Goal: Information Seeking & Learning: Find specific page/section

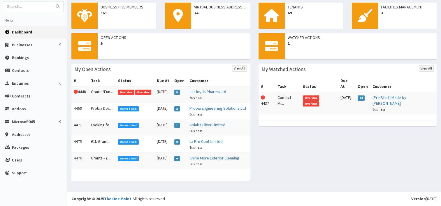
scroll to position [37, 0]
click at [207, 106] on link "Probia Engineering Solutions Ltd" at bounding box center [217, 108] width 57 height 5
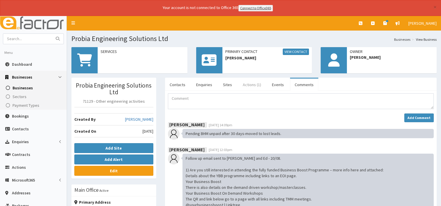
click at [249, 84] on link "Actions (1)" at bounding box center [252, 85] width 28 height 12
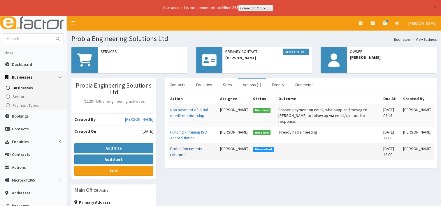
click at [193, 146] on link "Probia Documents returned" at bounding box center [186, 151] width 32 height 11
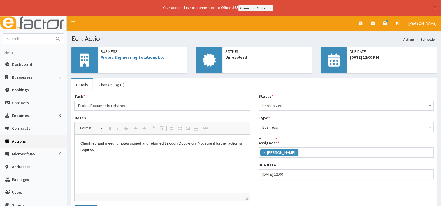
scroll to position [20, 0]
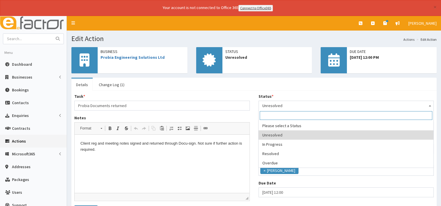
click at [429, 105] on b at bounding box center [429, 105] width 2 height 1
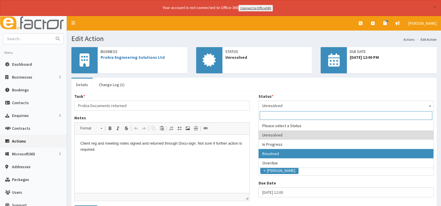
drag, startPoint x: 279, startPoint y: 152, endPoint x: 260, endPoint y: 150, distance: 19.3
select select "3"
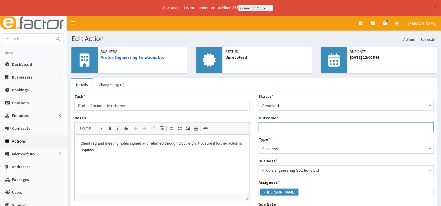
click at [270, 128] on input "Outcome *" at bounding box center [345, 127] width 175 height 10
type input "w"
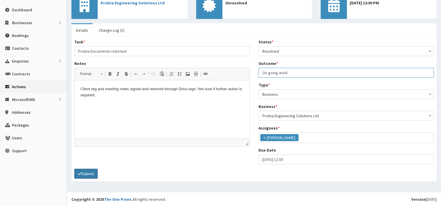
type input "On going work"
click at [90, 172] on button "Submit" at bounding box center [85, 174] width 23 height 10
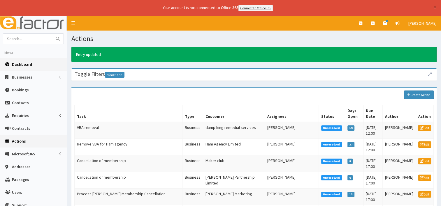
click at [24, 64] on span "Dashboard" at bounding box center [22, 64] width 20 height 5
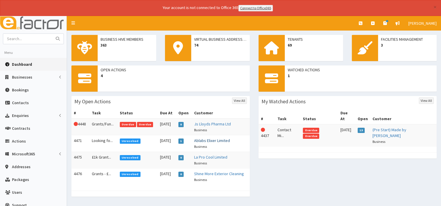
click at [219, 140] on link "Ablabs Elixer Limited" at bounding box center [212, 140] width 36 height 5
click at [213, 157] on link "La Pro Cool Limited" at bounding box center [210, 157] width 33 height 5
click at [215, 174] on link "Shine More Exterior Cleaning" at bounding box center [219, 173] width 50 height 5
click at [204, 158] on link "La Pro Cool Limited" at bounding box center [210, 157] width 33 height 5
click at [213, 174] on link "Shine More Exterior Cleaning" at bounding box center [219, 173] width 50 height 5
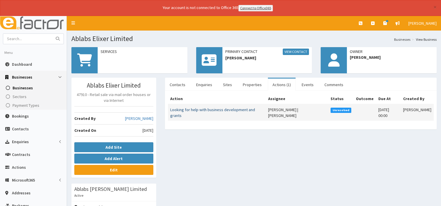
click at [185, 111] on link "Looking for help with business development and grants" at bounding box center [212, 112] width 85 height 11
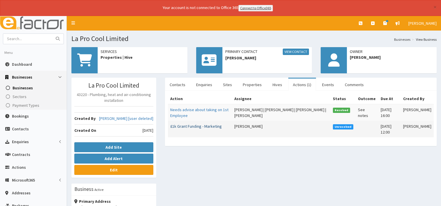
click at [188, 128] on link "£1k Grant Funding - Marketing" at bounding box center [196, 126] width 52 height 5
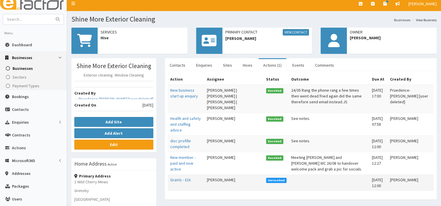
scroll to position [29, 0]
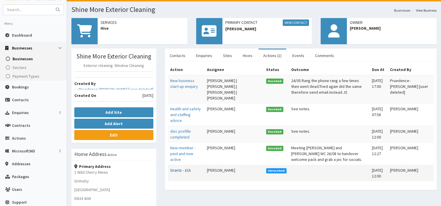
click at [182, 169] on link "Grants - £1k" at bounding box center [180, 170] width 21 height 5
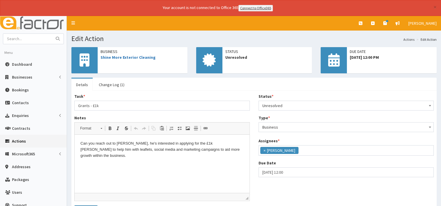
scroll to position [20, 0]
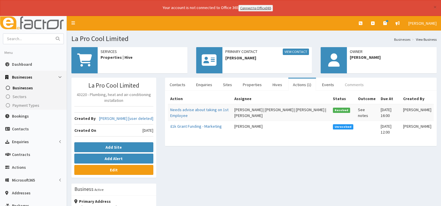
click at [342, 85] on link "Comments" at bounding box center [354, 85] width 28 height 12
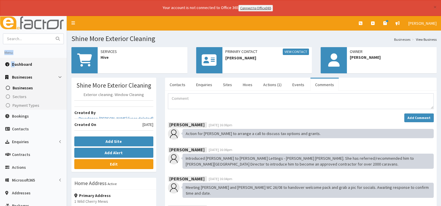
drag, startPoint x: 1, startPoint y: 56, endPoint x: 15, endPoint y: 63, distance: 15.8
click at [15, 63] on ul "Menu Dashboard Businesses Businesses Sectors Payment Types" at bounding box center [33, 142] width 67 height 191
drag, startPoint x: 15, startPoint y: 63, endPoint x: 22, endPoint y: 65, distance: 7.1
click at [22, 65] on span "Dashboard" at bounding box center [22, 64] width 20 height 5
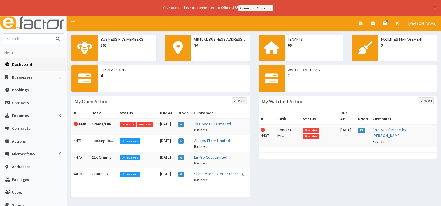
click at [22, 42] on input "text" at bounding box center [27, 39] width 49 height 10
type input "la pro cool"
click at [52, 34] on button "submit" at bounding box center [58, 39] width 12 height 10
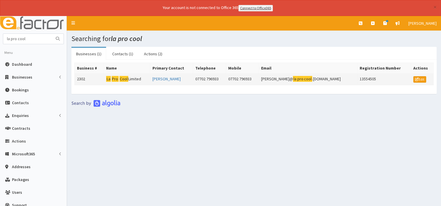
click at [128, 77] on mark "Cool" at bounding box center [123, 79] width 9 height 6
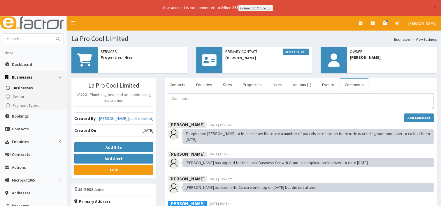
click at [276, 85] on link "Hives" at bounding box center [277, 85] width 19 height 12
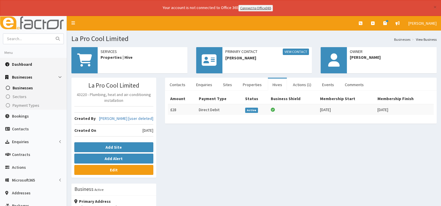
click at [19, 64] on span "Dashboard" at bounding box center [22, 64] width 20 height 5
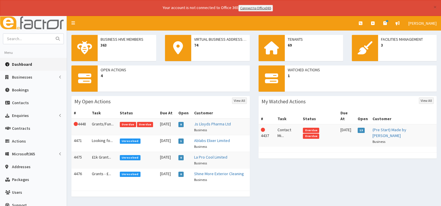
click at [22, 64] on span "Dashboard" at bounding box center [22, 64] width 20 height 5
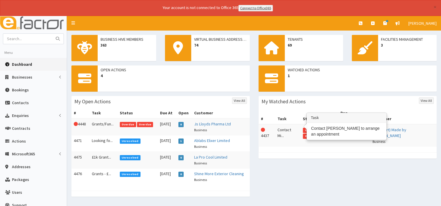
click at [287, 124] on td "Contact Mi..." at bounding box center [287, 135] width 25 height 22
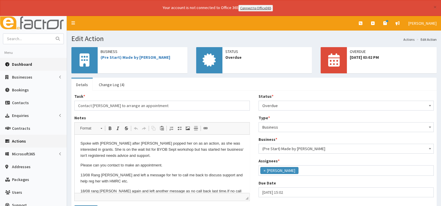
click at [25, 65] on span "Dashboard" at bounding box center [22, 64] width 20 height 5
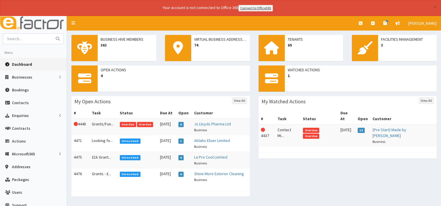
click at [23, 65] on span "Dashboard" at bounding box center [22, 64] width 20 height 5
click at [23, 40] on input "text" at bounding box center [27, 39] width 49 height 10
type input "a preist"
click at [52, 34] on button "submit" at bounding box center [58, 39] width 12 height 10
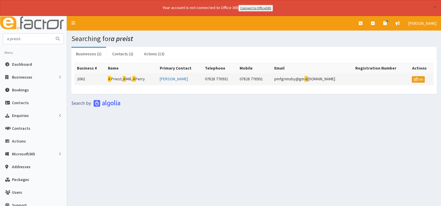
click at [116, 78] on td "A Priest, A Mill, A Ferry" at bounding box center [131, 79] width 52 height 12
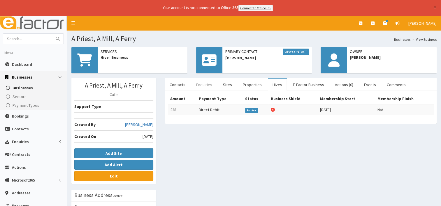
click at [202, 83] on link "Enquiries" at bounding box center [203, 85] width 25 height 12
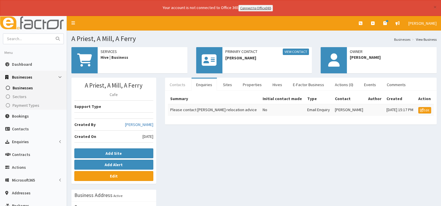
click at [177, 86] on link "Contacts" at bounding box center [177, 85] width 25 height 12
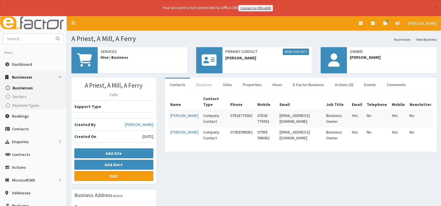
click at [205, 85] on link "Enquiries" at bounding box center [203, 85] width 25 height 12
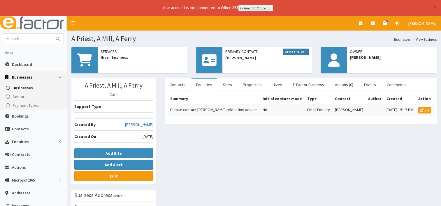
click at [290, 51] on link "View Contact" at bounding box center [296, 52] width 26 height 6
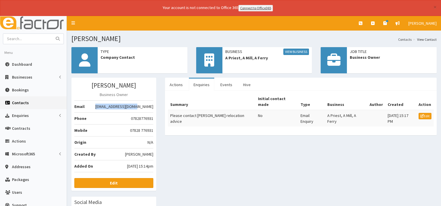
drag, startPoint x: 110, startPoint y: 106, endPoint x: 152, endPoint y: 107, distance: 42.3
click at [152, 107] on li "Email pmfgrimsby@gmail.com" at bounding box center [113, 106] width 79 height 12
drag, startPoint x: 152, startPoint y: 107, endPoint x: 130, endPoint y: 105, distance: 21.3
copy li "[EMAIL_ADDRESS][DOMAIN_NAME]"
click at [297, 52] on link "View Business" at bounding box center [296, 52] width 26 height 6
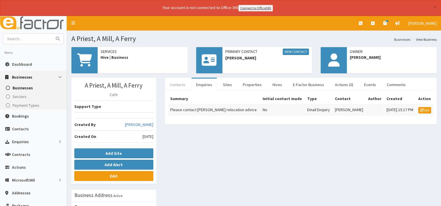
click at [175, 83] on link "Contacts" at bounding box center [177, 85] width 25 height 12
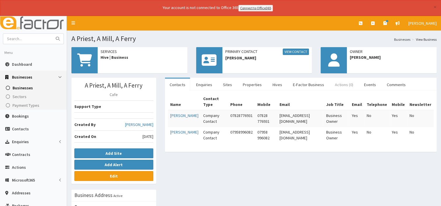
click at [338, 84] on link "Actions (0)" at bounding box center [344, 85] width 28 height 12
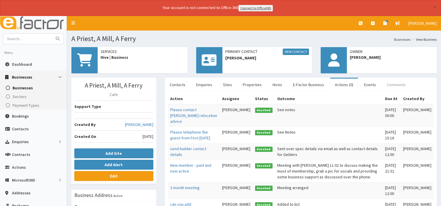
click at [387, 84] on link "Comments" at bounding box center [396, 85] width 28 height 12
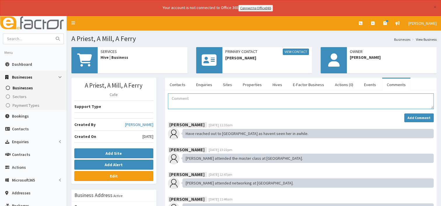
click at [188, 98] on textarea "Comment" at bounding box center [301, 101] width 266 height 16
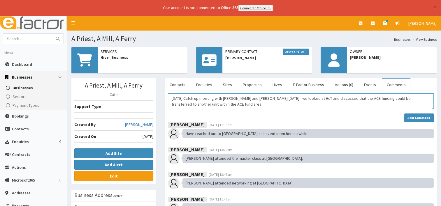
drag, startPoint x: 218, startPoint y: 103, endPoint x: 233, endPoint y: 103, distance: 15.1
click at [219, 103] on textarea "[DATE] Catch up meeting with [PERSON_NAME] and [PERSON_NAME] [DATE] - we looked…" at bounding box center [301, 101] width 266 height 16
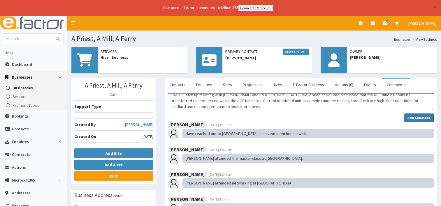
type textarea "20/08/25 Catch up meeting with Maddie and Paul today - we looked at HoT and dis…"
click at [421, 117] on strong "Add Comment" at bounding box center [418, 118] width 23 height 4
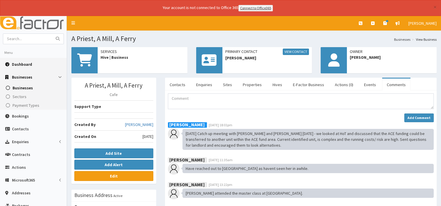
drag, startPoint x: 23, startPoint y: 65, endPoint x: 23, endPoint y: 61, distance: 4.1
click at [23, 65] on span "Dashboard" at bounding box center [22, 64] width 20 height 5
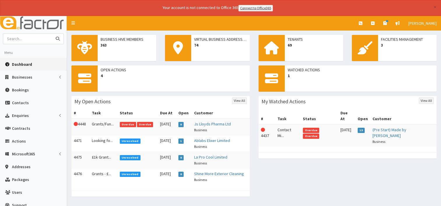
drag, startPoint x: 0, startPoint y: 0, endPoint x: 17, endPoint y: 38, distance: 42.2
click at [17, 38] on input "text" at bounding box center [27, 39] width 49 height 10
type input "stem accounts"
click at [52, 34] on button "submit" at bounding box center [58, 39] width 12 height 10
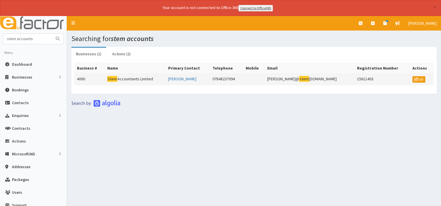
click at [144, 82] on td "Stem Accountants Limited" at bounding box center [135, 79] width 61 height 12
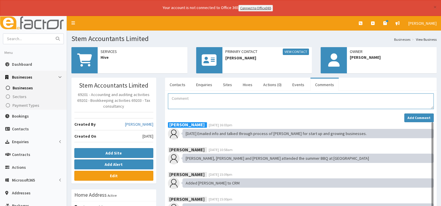
click at [183, 98] on textarea "Comment" at bounding box center [301, 101] width 266 height 16
type textarea "19.08.25 Met with Jim to conduct a brief business diagnostic and look at the op…"
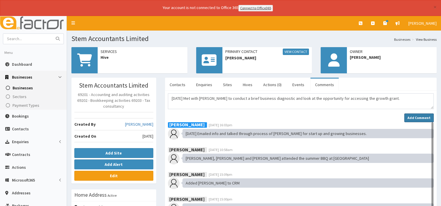
click at [412, 116] on strong "Add Comment" at bounding box center [418, 118] width 23 height 4
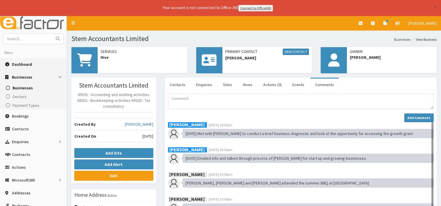
click at [22, 64] on span "Dashboard" at bounding box center [22, 64] width 20 height 5
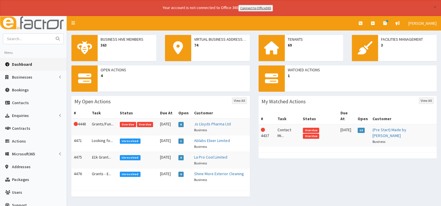
click at [25, 65] on span "Dashboard" at bounding box center [22, 64] width 20 height 5
click at [26, 39] on input "text" at bounding box center [27, 39] width 49 height 10
type input "stem"
click at [52, 34] on button "submit" at bounding box center [58, 39] width 12 height 10
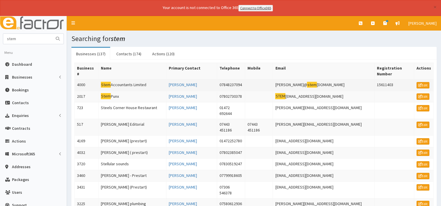
click at [128, 80] on td "Stem Accountants Limited" at bounding box center [132, 85] width 68 height 12
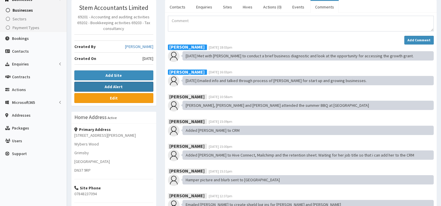
scroll to position [76, 0]
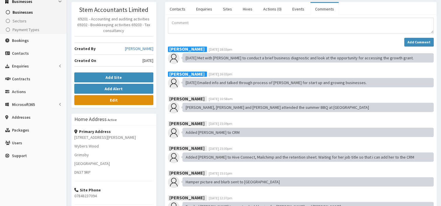
click at [118, 100] on link "Edit" at bounding box center [113, 100] width 79 height 10
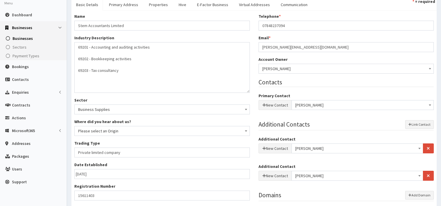
scroll to position [87, 0]
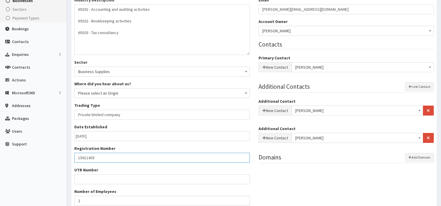
drag, startPoint x: 98, startPoint y: 158, endPoint x: 68, endPoint y: 157, distance: 30.3
click at [68, 157] on section "Basic Details Primary Address Properties Hive E-Factor Business Virtual Address…" at bounding box center [254, 97] width 374 height 285
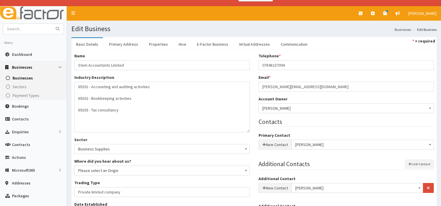
scroll to position [0, 0]
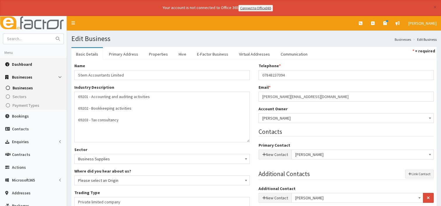
click at [28, 64] on span "Dashboard" at bounding box center [22, 64] width 20 height 5
